Goal: Use online tool/utility

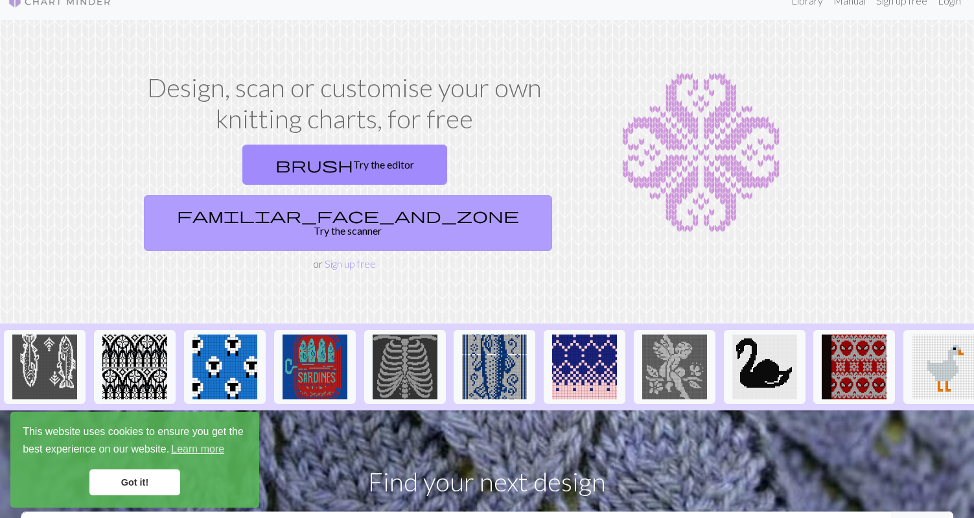
click at [450, 195] on link "familiar_face_and_zone Try the scanner" at bounding box center [348, 223] width 408 height 56
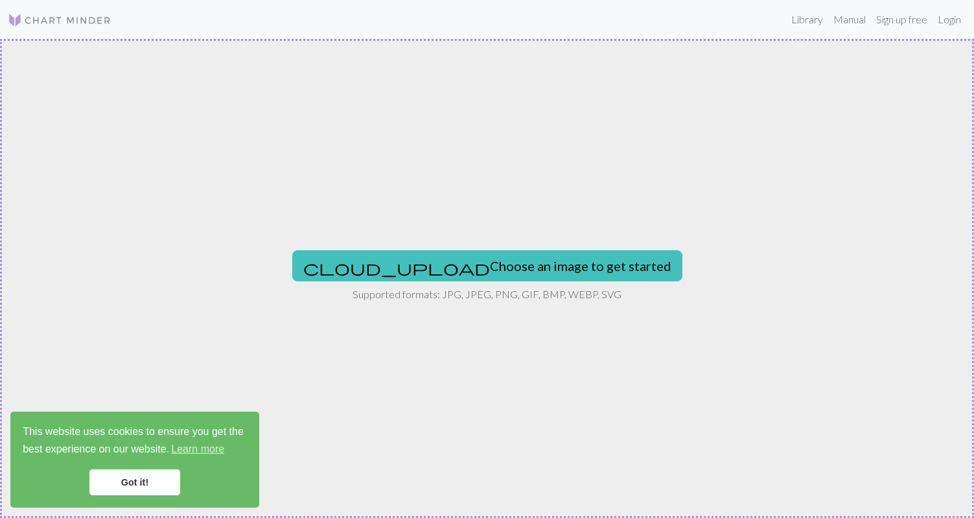
drag, startPoint x: 487, startPoint y: 271, endPoint x: 163, endPoint y: 1, distance: 422.2
click at [163, 1] on div "Library Manual Sign up free Login cloud_upload Choose an image to get started S…" at bounding box center [487, 259] width 974 height 518
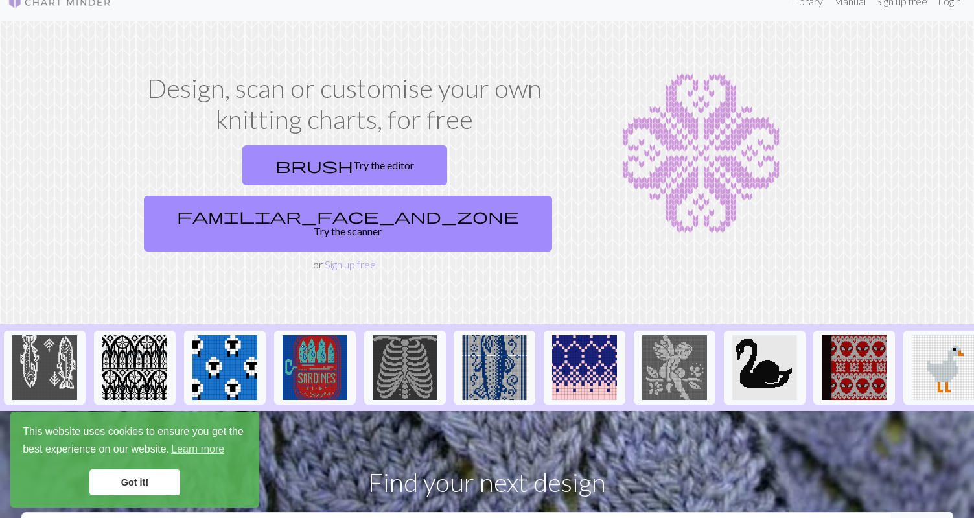
scroll to position [25, 0]
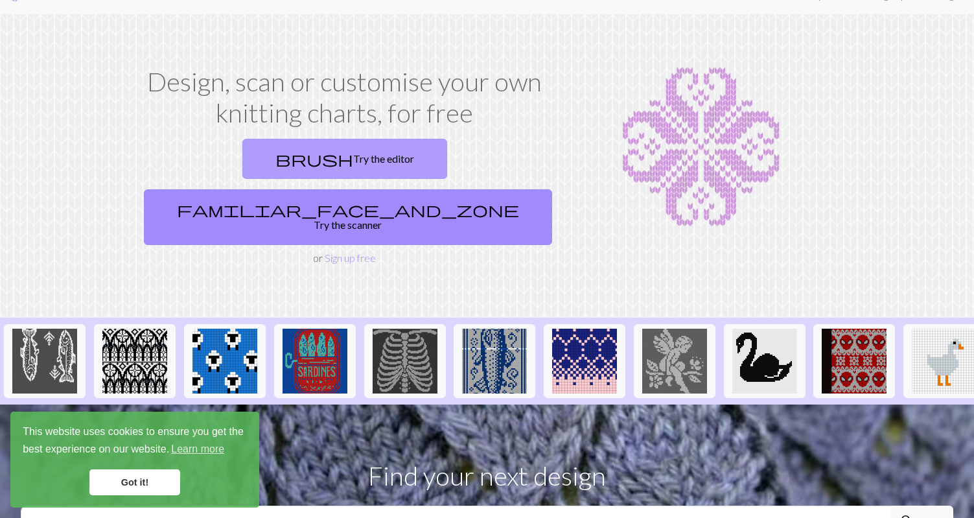
click at [288, 157] on link "brush Try the editor" at bounding box center [344, 159] width 205 height 40
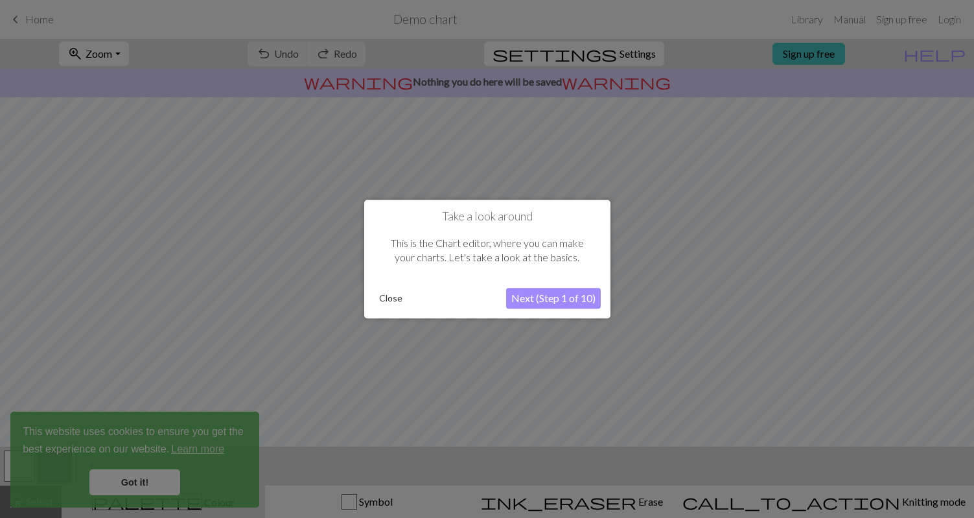
click at [567, 296] on button "Next (Step 1 of 10)" at bounding box center [553, 298] width 95 height 21
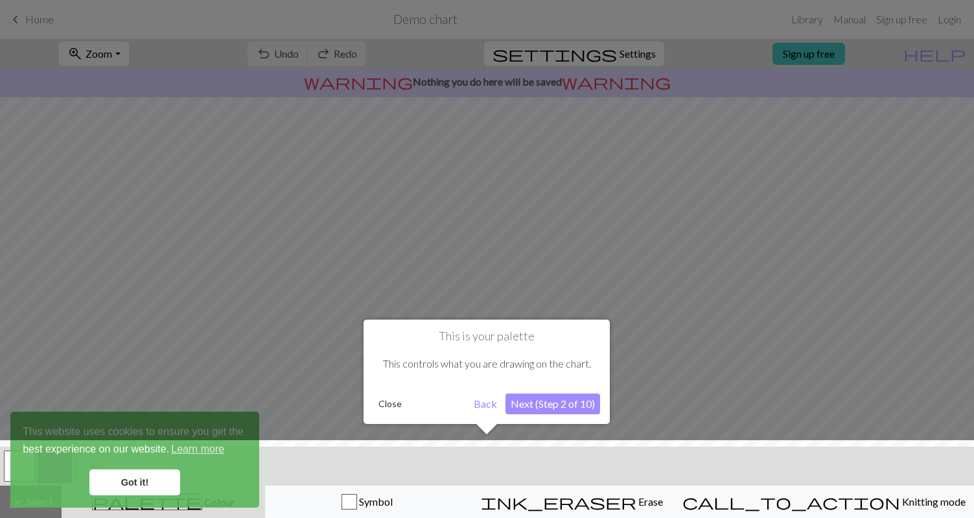
click at [567, 296] on div at bounding box center [487, 259] width 974 height 518
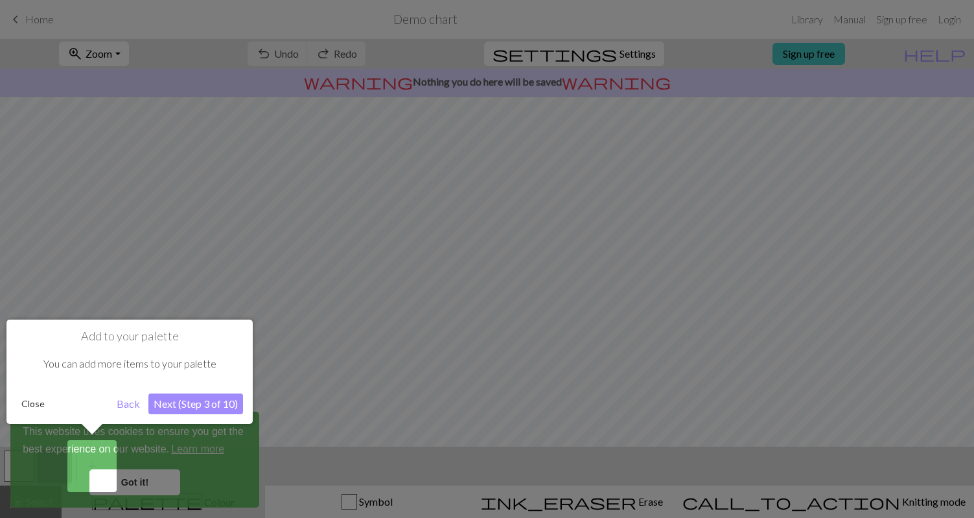
click at [192, 416] on div "Add to your palette You can add more items to your palette Close Back Next (Ste…" at bounding box center [129, 371] width 246 height 104
click at [192, 408] on button "Next (Step 3 of 10)" at bounding box center [195, 403] width 95 height 21
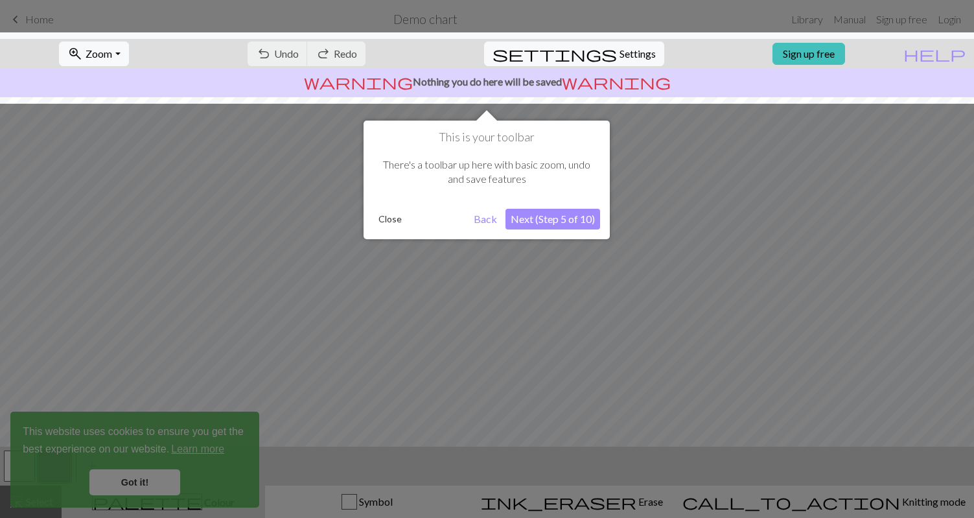
click at [192, 408] on div at bounding box center [487, 259] width 974 height 518
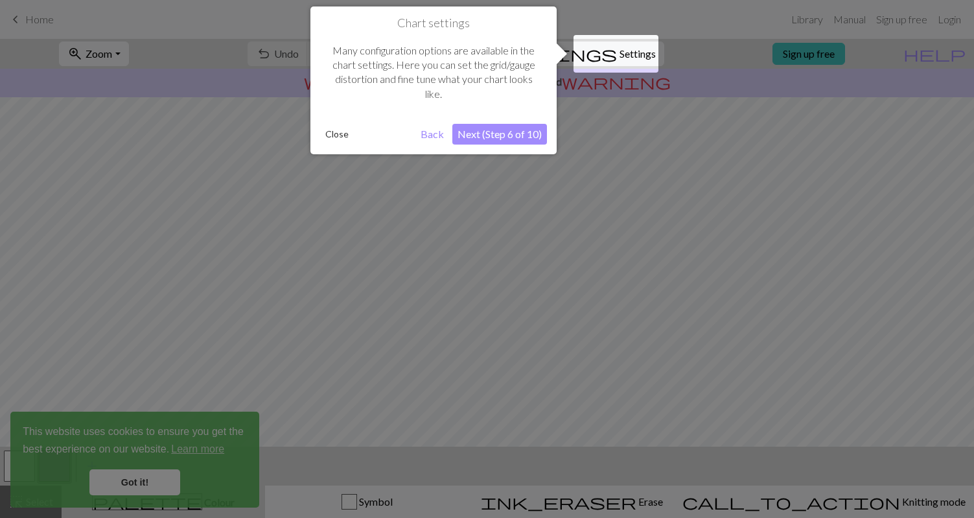
click at [167, 476] on div at bounding box center [487, 259] width 974 height 518
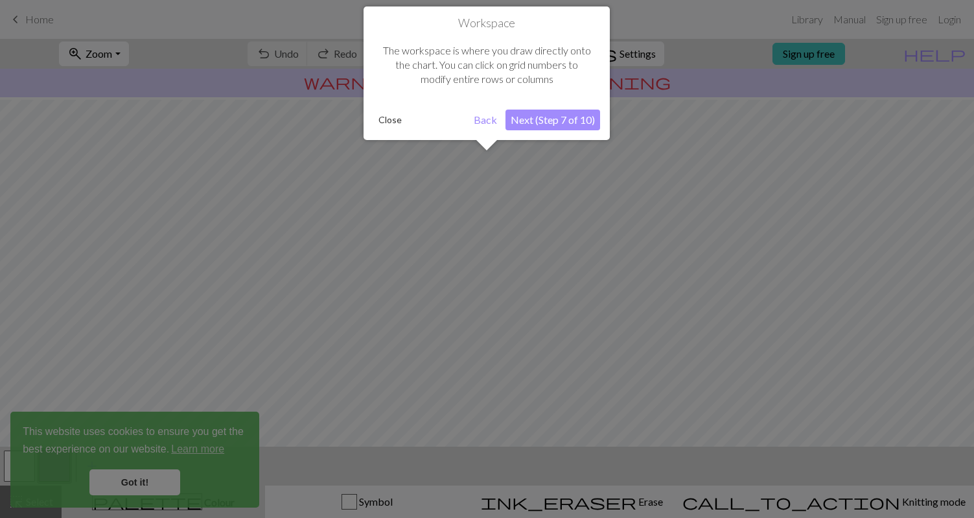
scroll to position [78, 0]
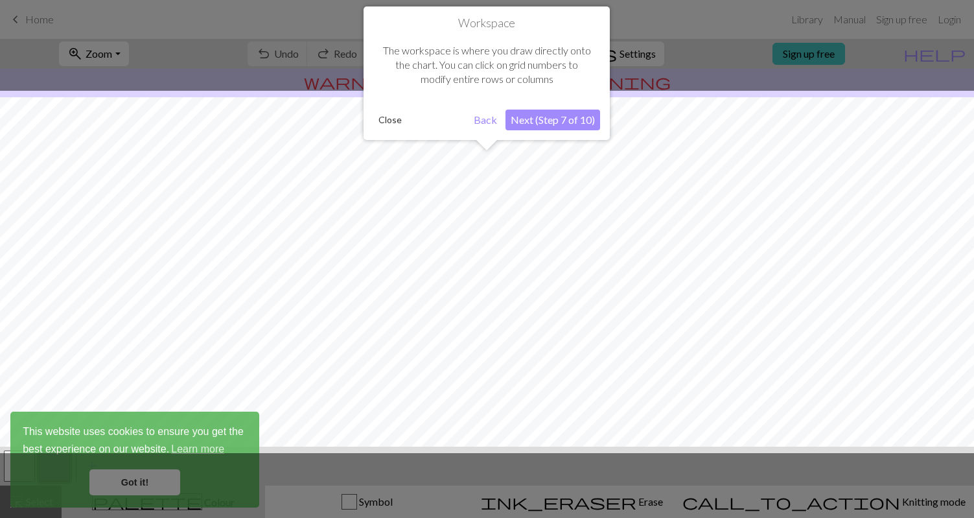
click at [530, 122] on button "Next (Step 7 of 10)" at bounding box center [552, 119] width 95 height 21
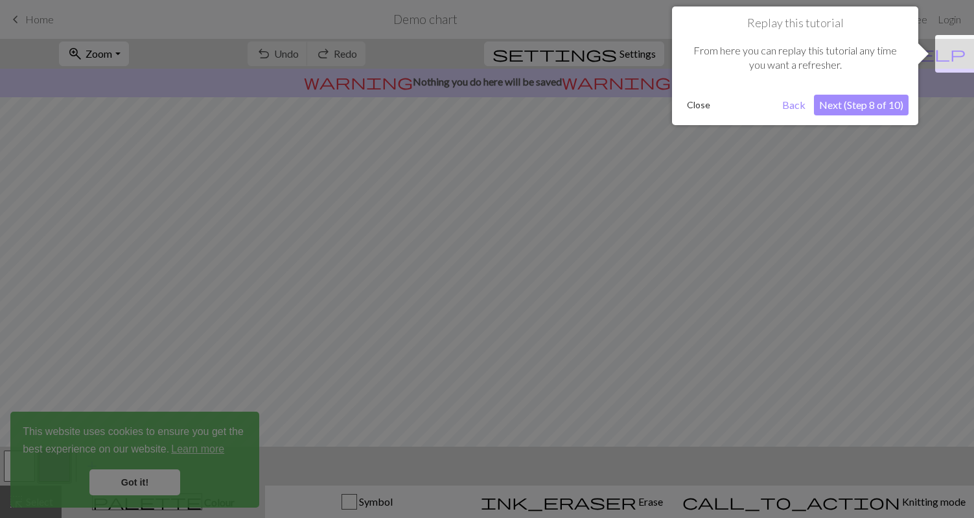
click at [530, 122] on div at bounding box center [487, 259] width 974 height 518
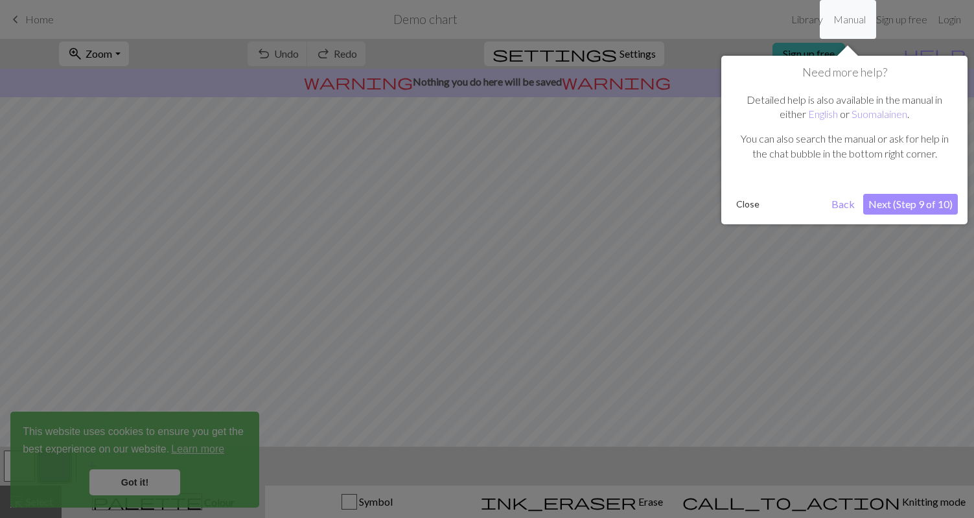
click at [899, 197] on button "Next (Step 9 of 10)" at bounding box center [910, 204] width 95 height 21
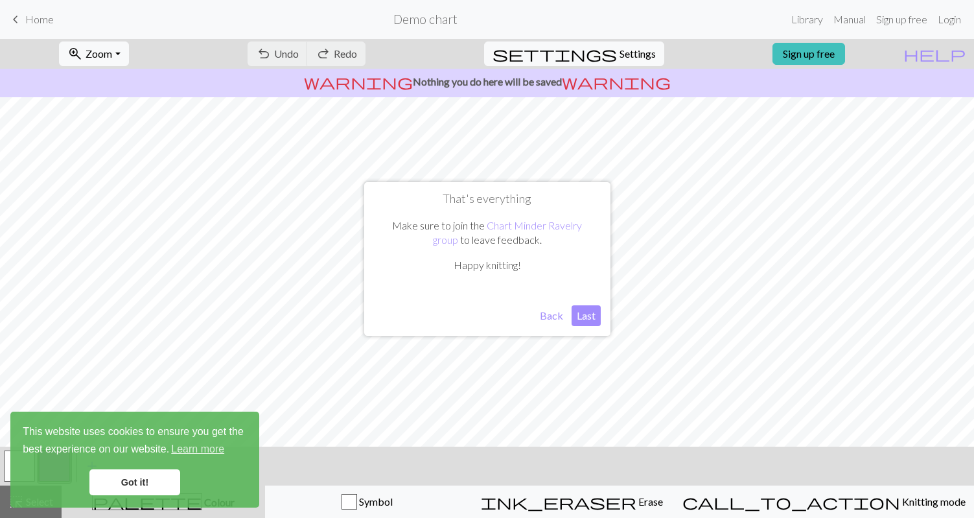
click at [588, 314] on button "Last" at bounding box center [585, 315] width 29 height 21
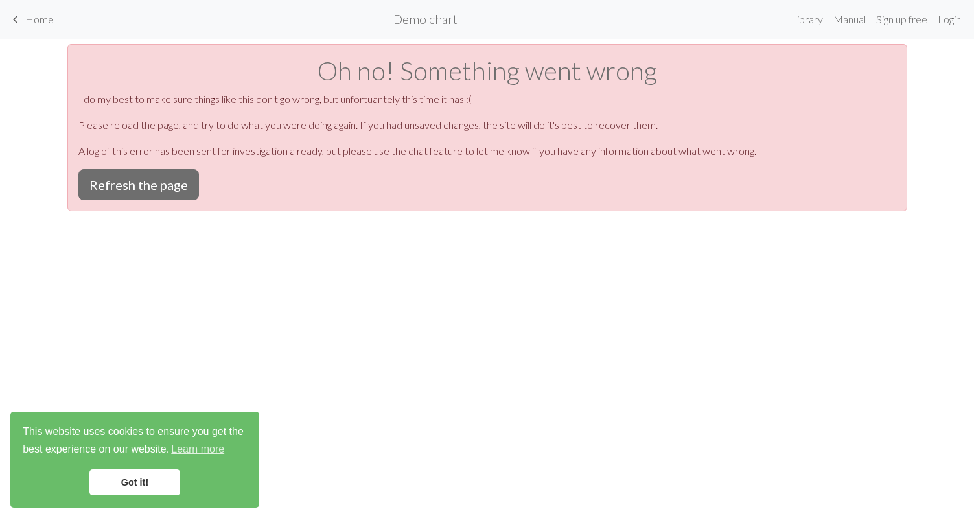
scroll to position [0, 0]
click at [165, 180] on button "Refresh the page" at bounding box center [138, 184] width 121 height 31
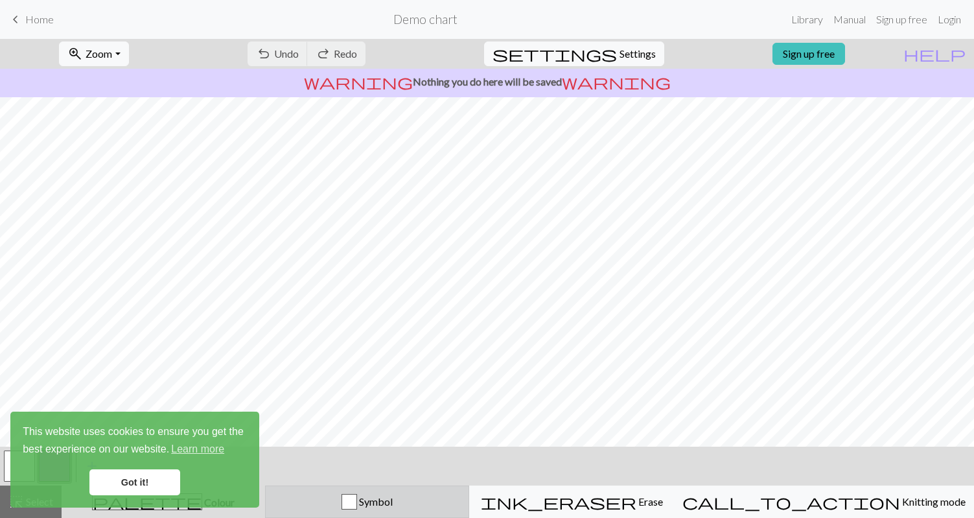
click at [357, 498] on div "button" at bounding box center [349, 502] width 16 height 16
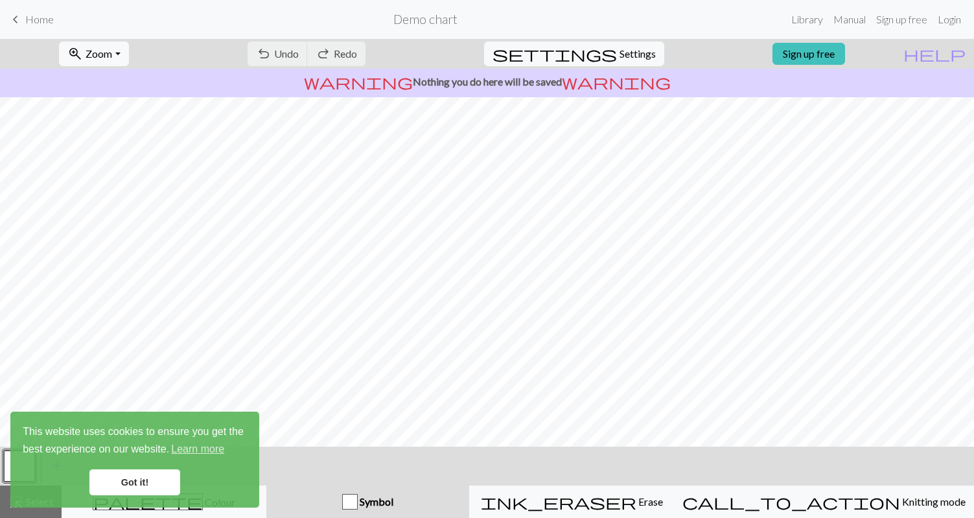
click at [126, 482] on link "Got it!" at bounding box center [134, 482] width 91 height 26
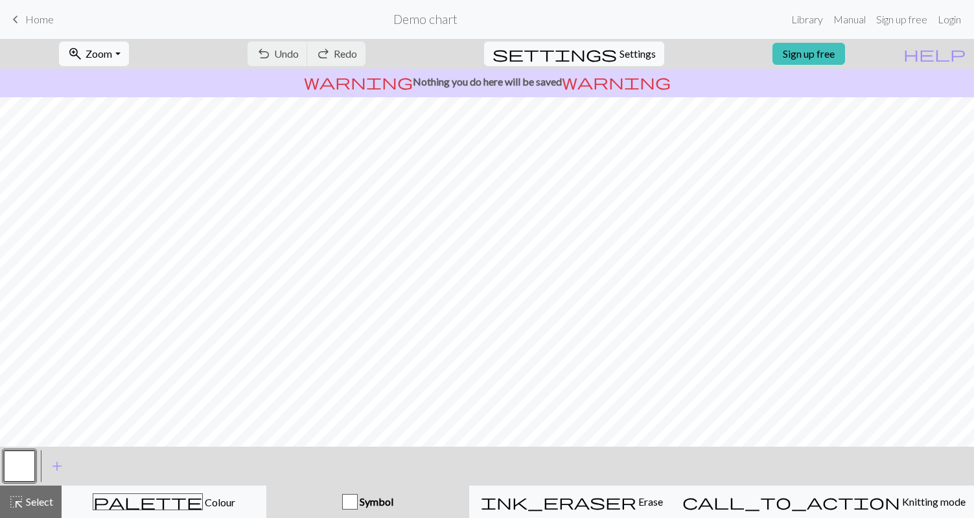
click at [393, 500] on span "Symbol" at bounding box center [376, 501] width 36 height 12
click at [62, 463] on span "add" at bounding box center [57, 466] width 16 height 18
click at [50, 459] on button "button" at bounding box center [54, 465] width 31 height 31
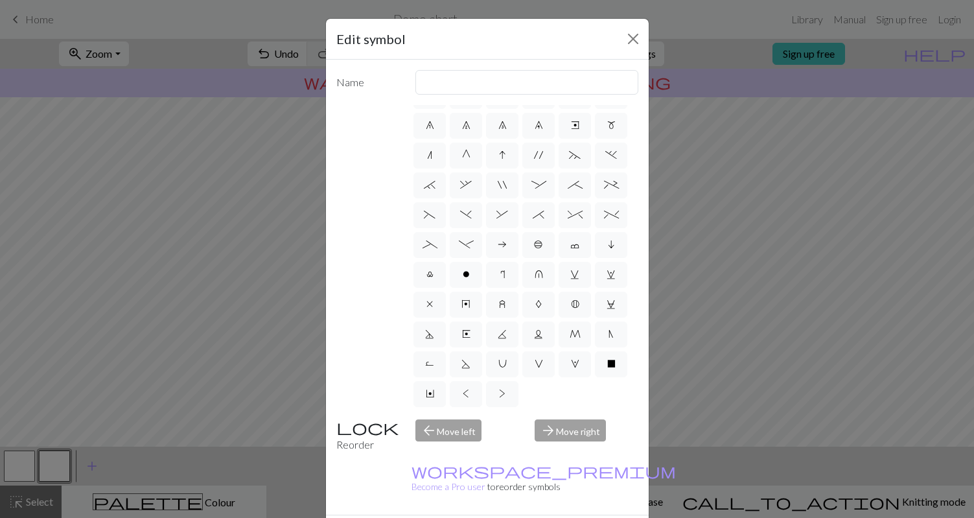
scroll to position [113, 0]
click at [634, 33] on button "Close" at bounding box center [633, 39] width 21 height 21
